Goal: Check status: Check status

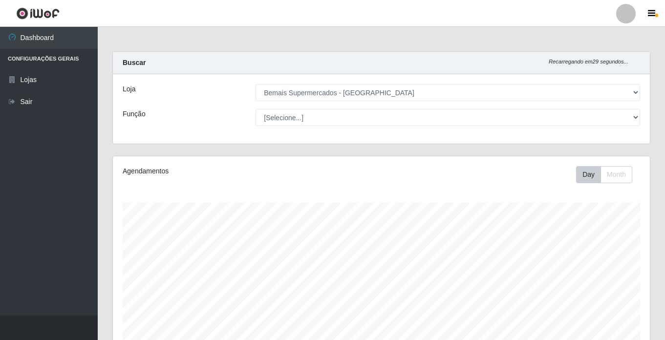
select select "250"
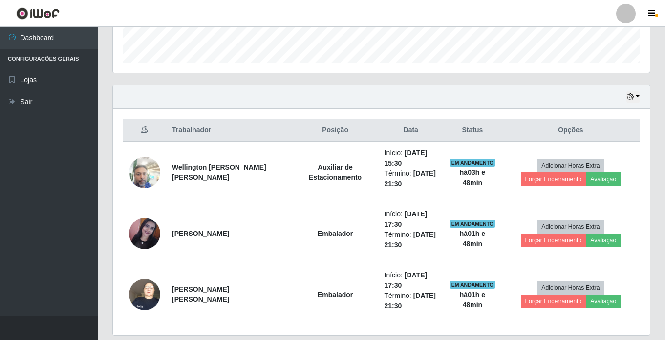
scroll to position [269, 0]
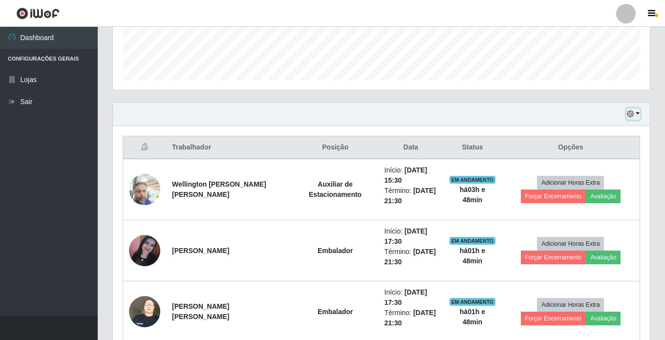
click at [633, 113] on icon "button" at bounding box center [630, 113] width 7 height 7
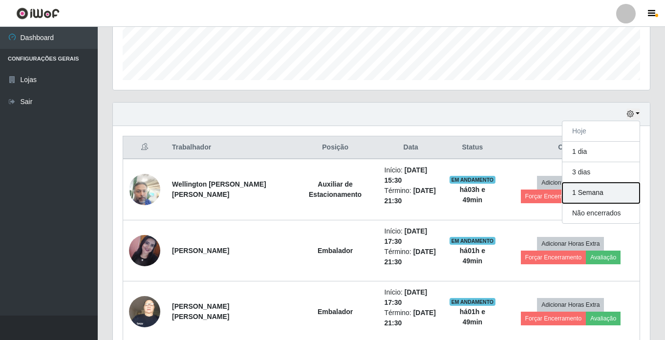
click at [578, 187] on button "1 Semana" at bounding box center [600, 193] width 77 height 21
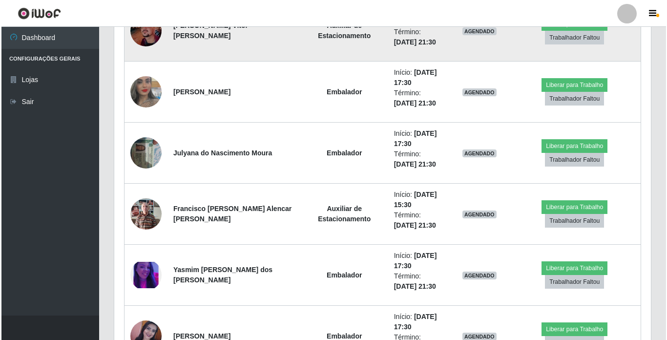
scroll to position [660, 0]
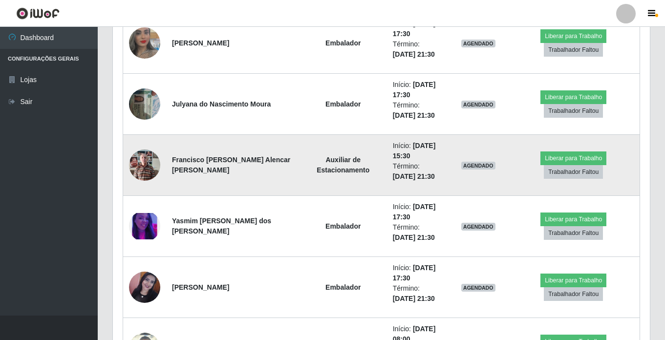
click at [138, 160] on img at bounding box center [144, 165] width 31 height 42
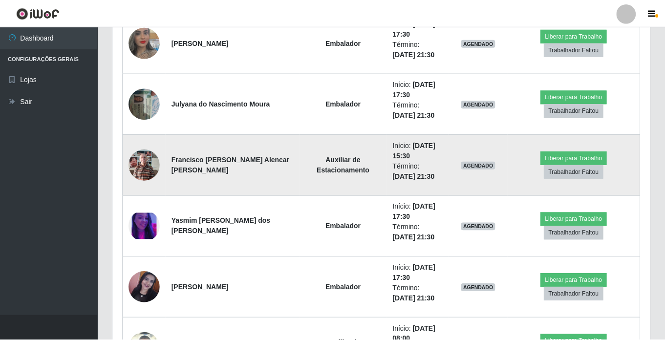
scroll to position [203, 532]
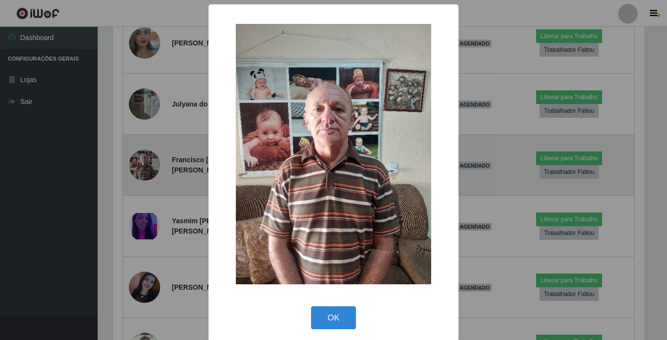
click at [138, 160] on div "× OK Cancel" at bounding box center [333, 170] width 667 height 340
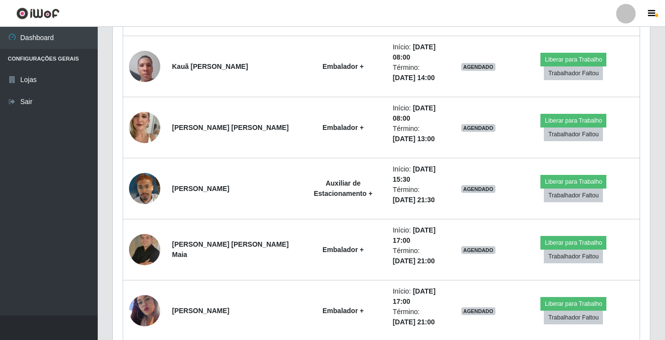
scroll to position [1393, 0]
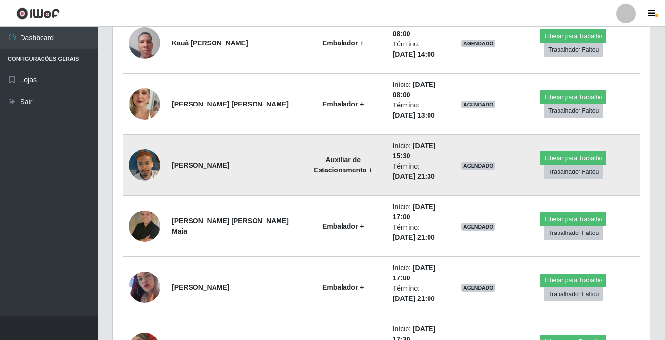
click at [144, 165] on img at bounding box center [144, 165] width 31 height 56
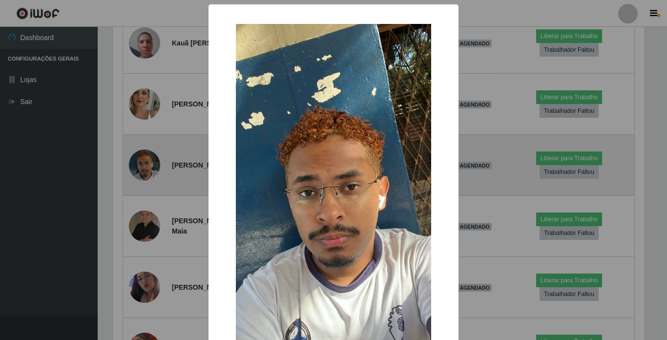
click at [144, 165] on div "× OK Cancel" at bounding box center [333, 170] width 667 height 340
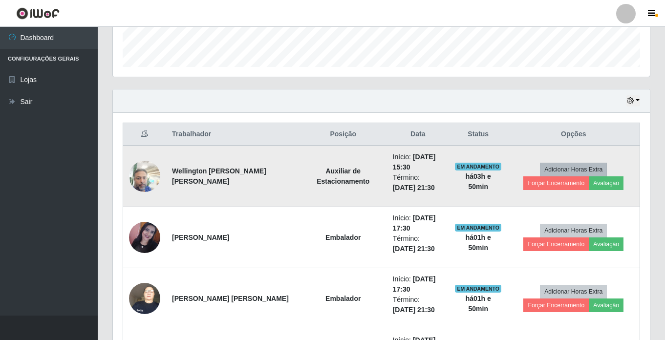
scroll to position [306, 0]
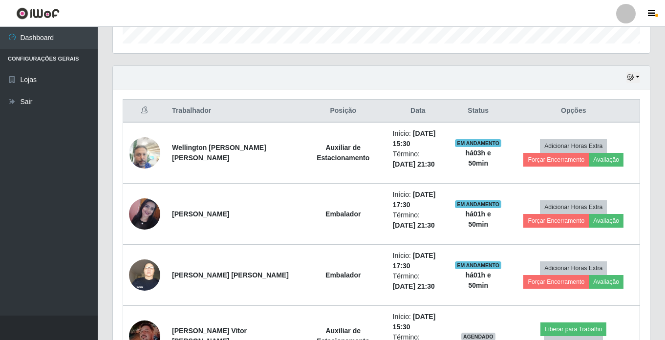
click at [641, 77] on div "Hoje 1 dia 3 dias 1 Semana Não encerrados" at bounding box center [381, 77] width 537 height 23
click at [637, 77] on button "button" at bounding box center [633, 77] width 14 height 11
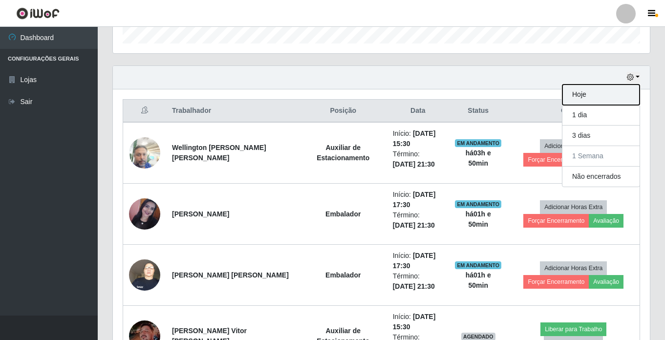
click at [609, 90] on button "Hoje" at bounding box center [600, 95] width 77 height 21
